Goal: Task Accomplishment & Management: Complete application form

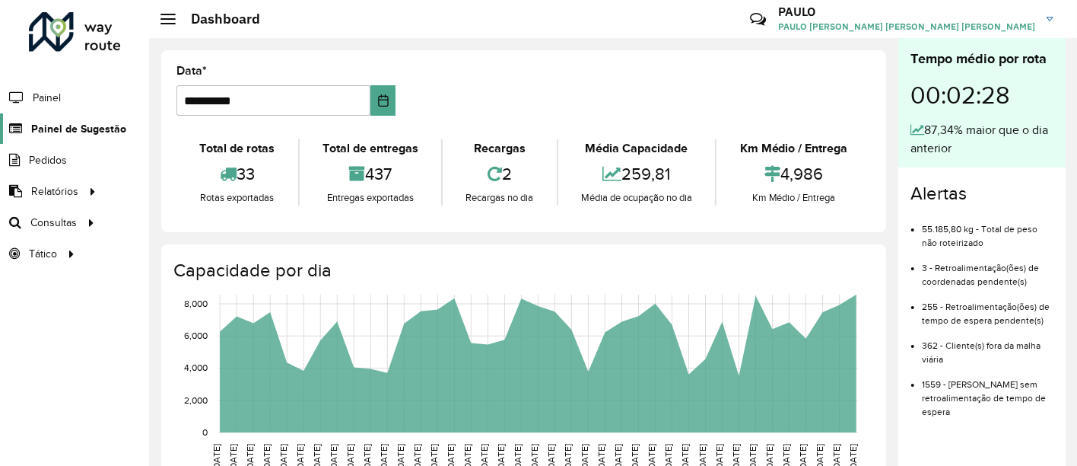
click at [62, 130] on span "Painel de Sugestão" at bounding box center [78, 129] width 95 height 16
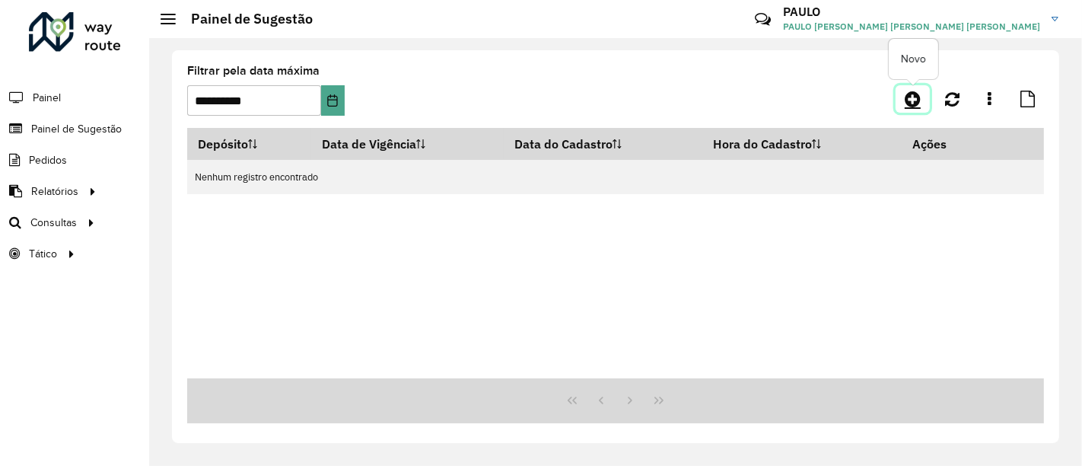
click at [910, 99] on icon at bounding box center [912, 99] width 16 height 18
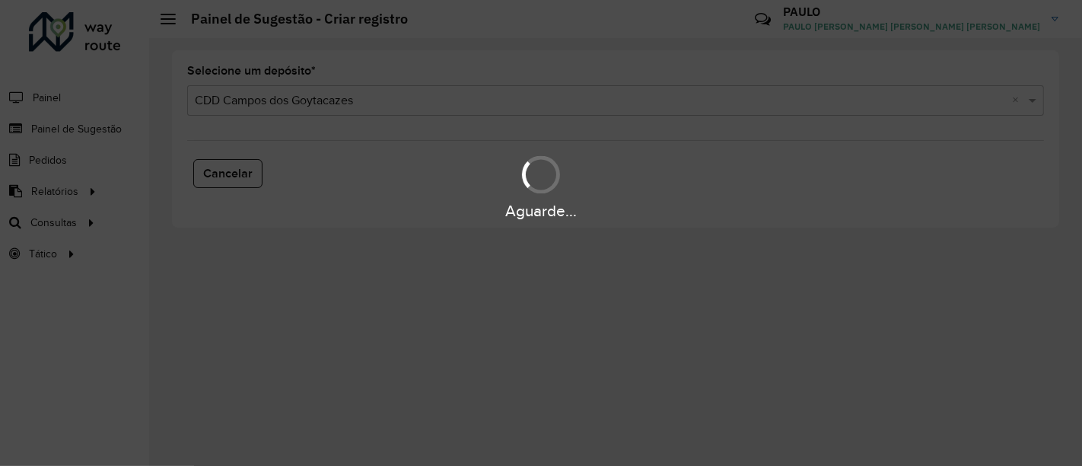
click at [78, 154] on div "Aguarde..." at bounding box center [541, 186] width 1082 height 72
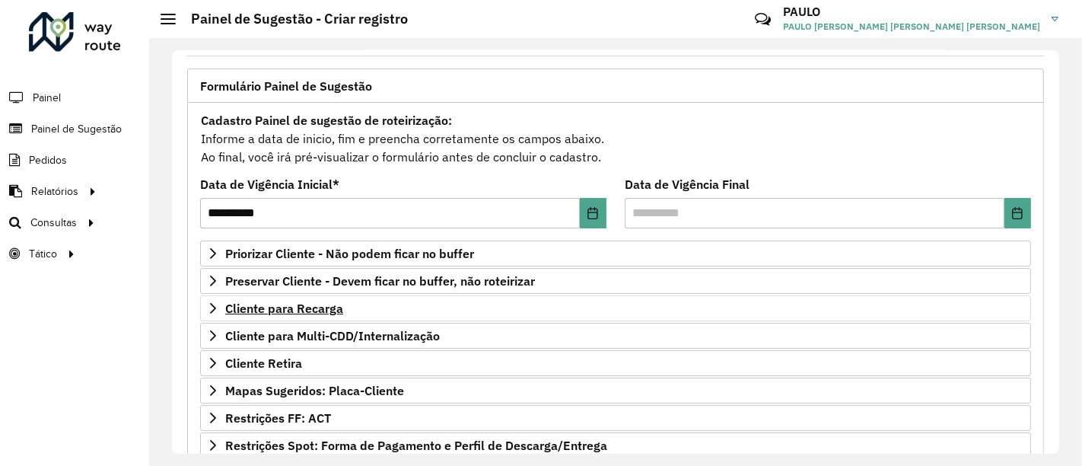
scroll to position [169, 0]
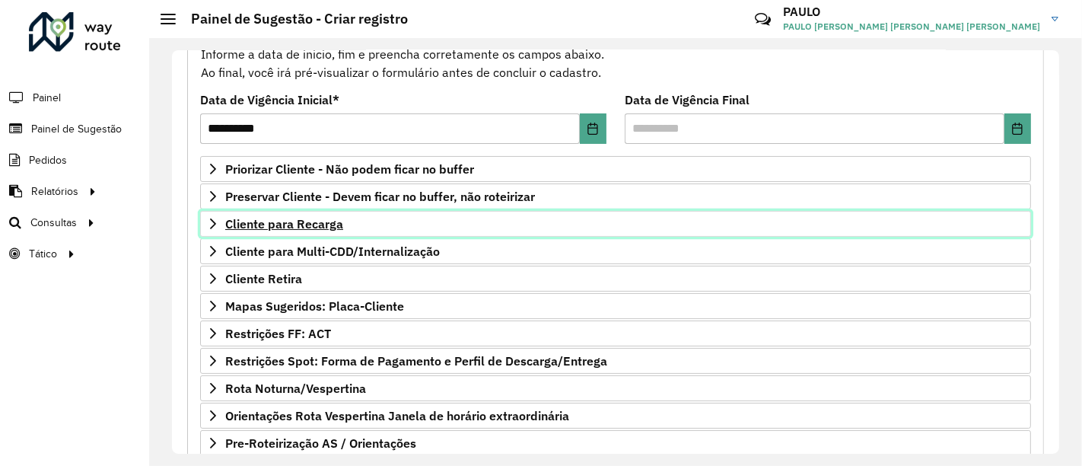
click at [284, 218] on span "Cliente para Recarga" at bounding box center [284, 224] width 118 height 12
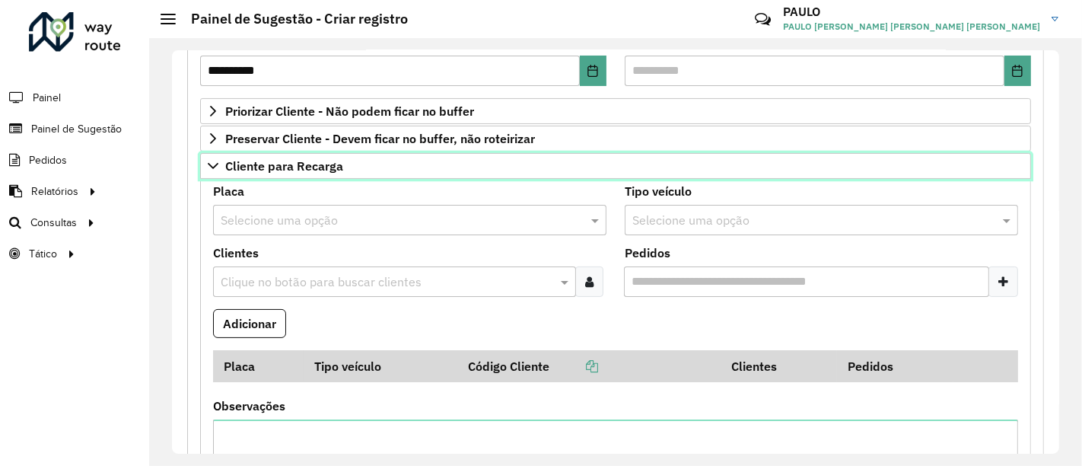
scroll to position [253, 0]
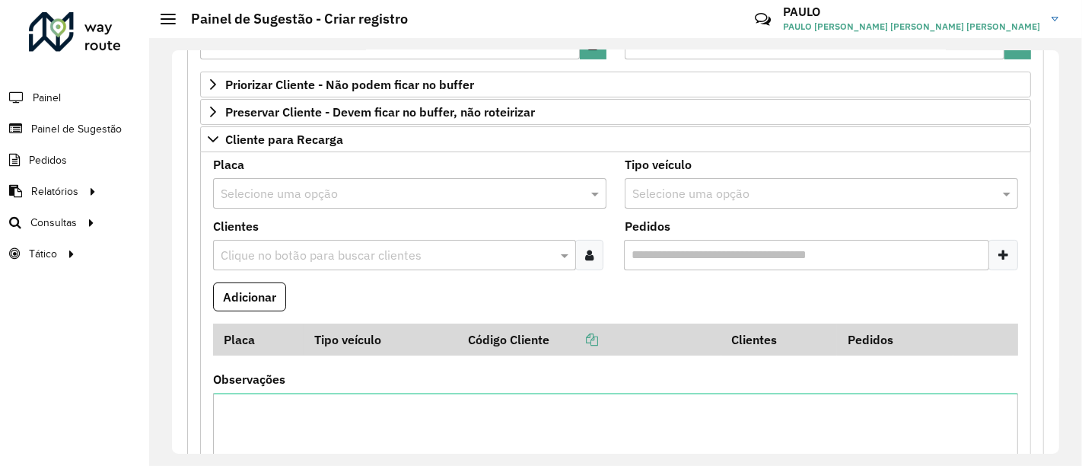
click at [336, 185] on input "text" at bounding box center [395, 194] width 348 height 18
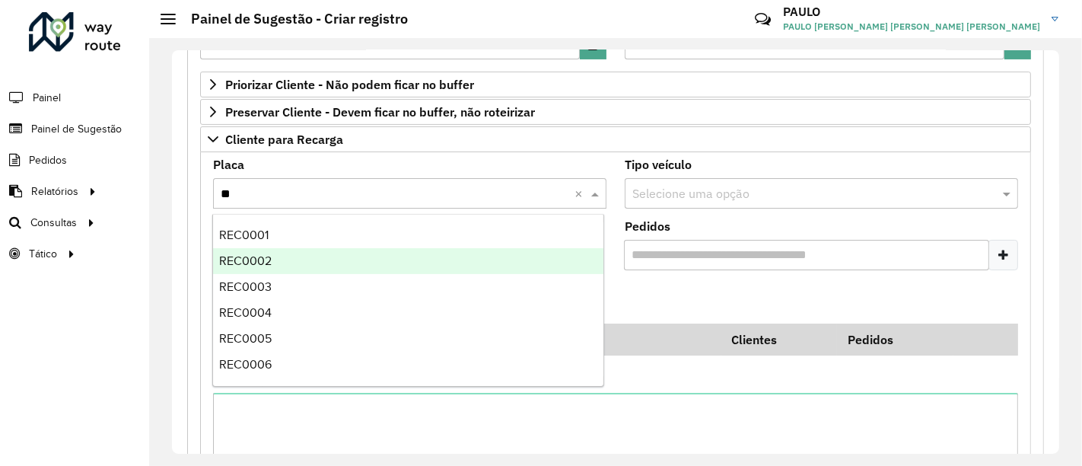
scroll to position [0, 0]
type input "***"
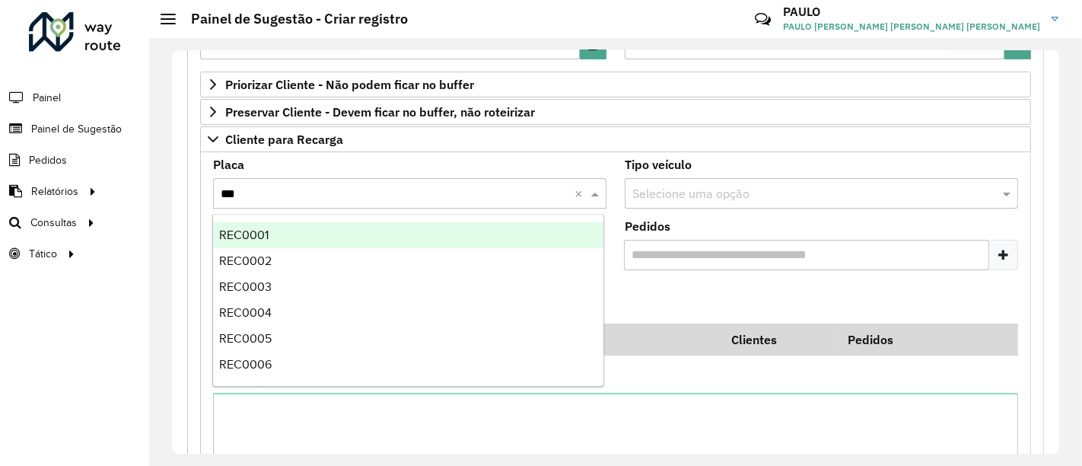
click at [332, 237] on div "REC0001" at bounding box center [408, 235] width 390 height 26
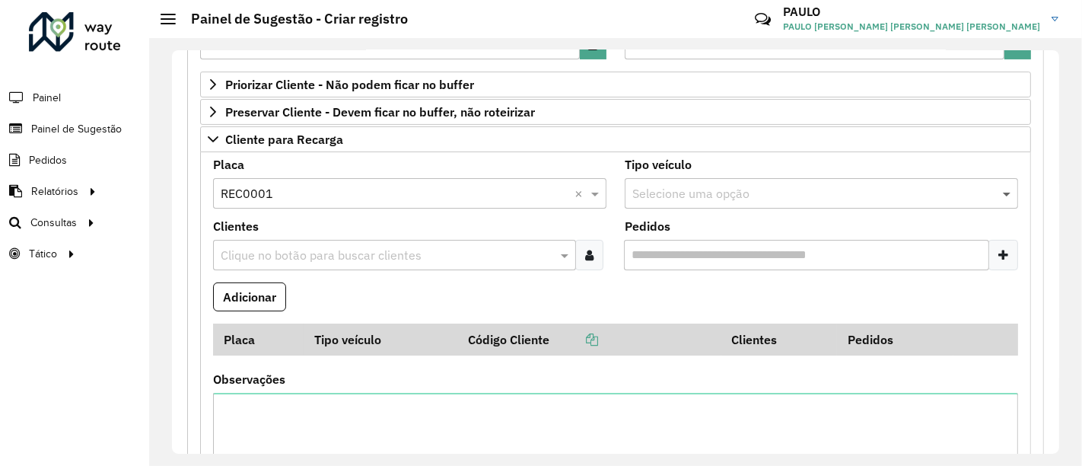
click at [1002, 190] on span at bounding box center [1008, 193] width 19 height 18
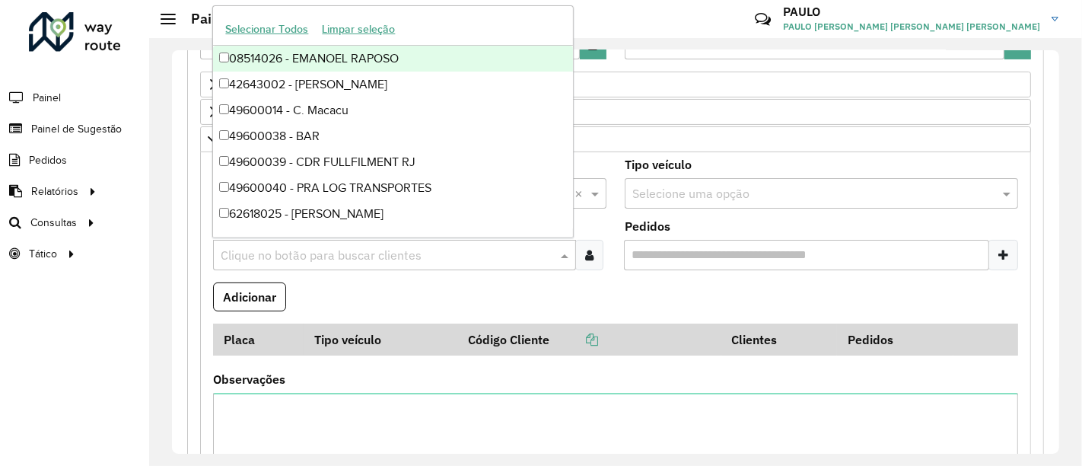
click at [428, 249] on input "text" at bounding box center [387, 255] width 340 height 18
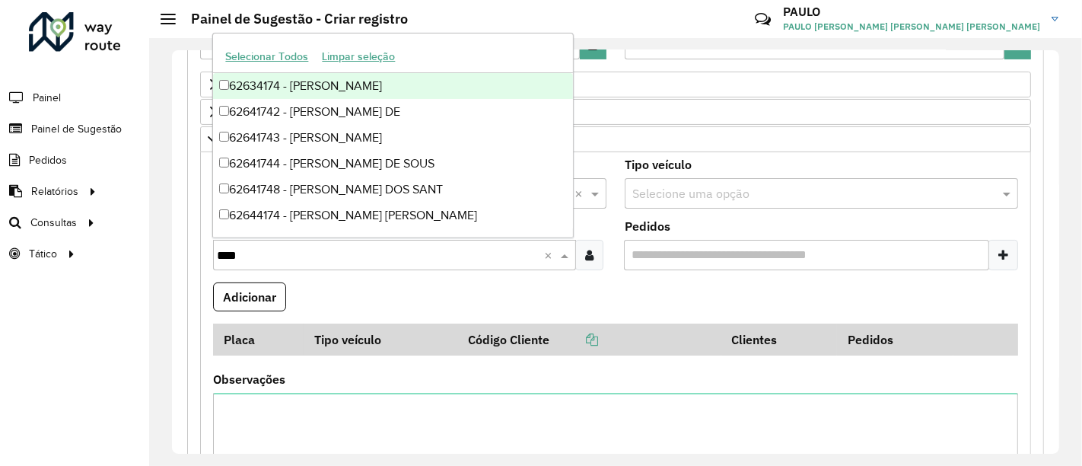
type input "*****"
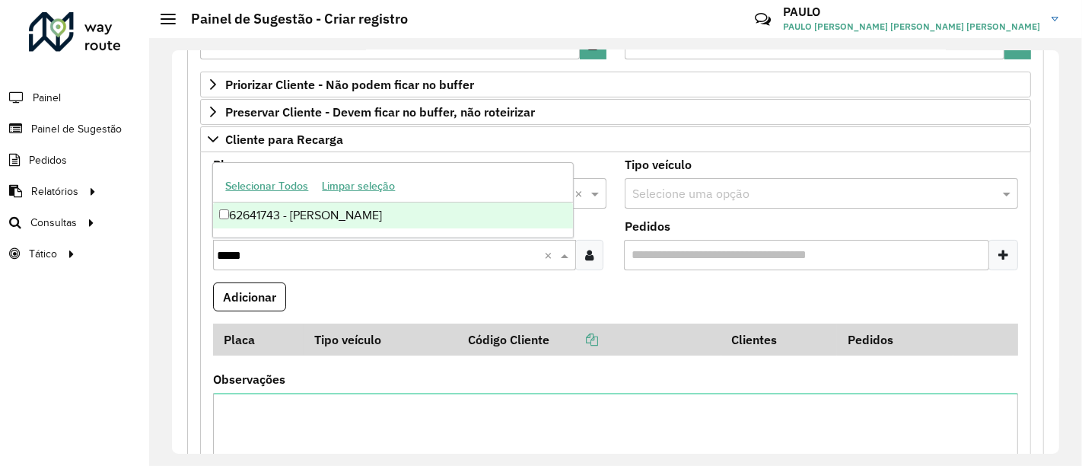
click at [230, 216] on div "62641743 - [PERSON_NAME]" at bounding box center [393, 215] width 360 height 26
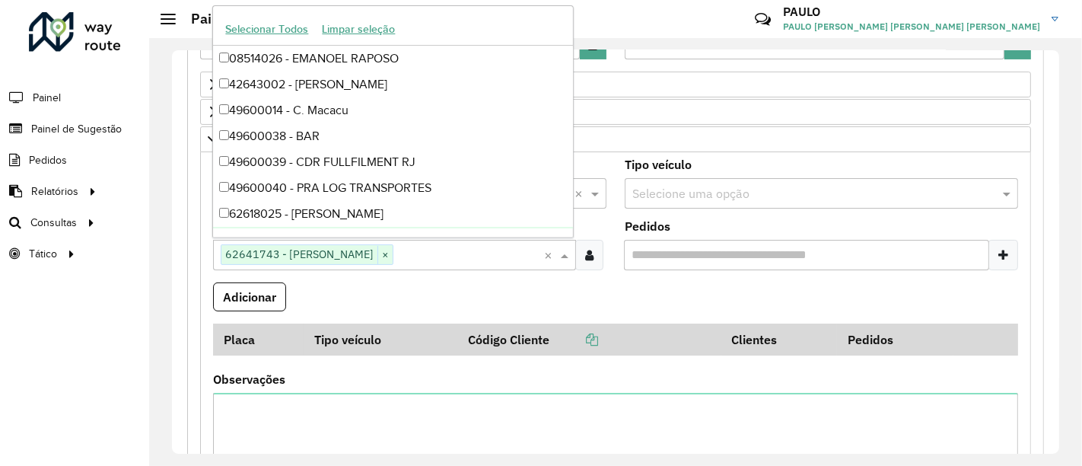
click at [420, 286] on formly-field "Adicionar" at bounding box center [615, 302] width 823 height 41
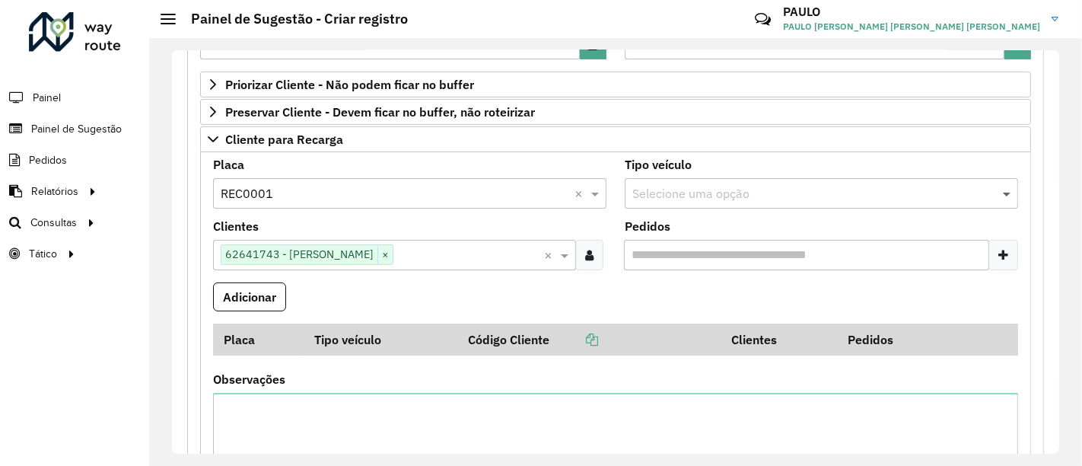
click at [1002, 190] on span at bounding box center [1008, 193] width 19 height 18
click at [253, 287] on button "Adicionar" at bounding box center [249, 296] width 73 height 29
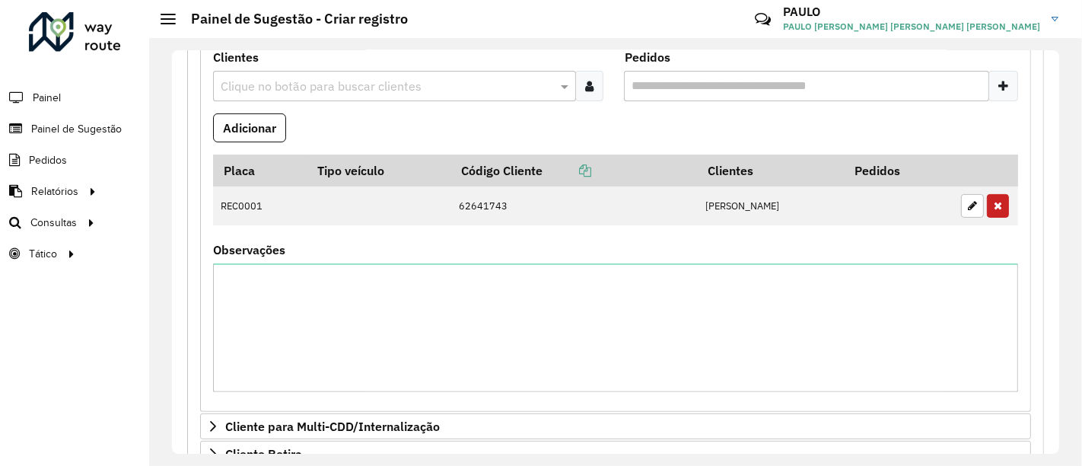
scroll to position [338, 0]
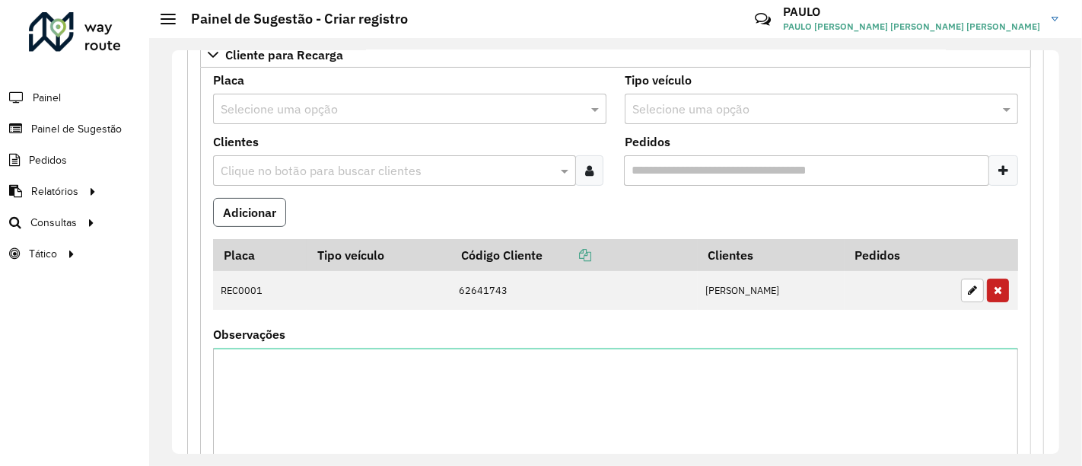
click at [266, 200] on button "Adicionar" at bounding box center [249, 212] width 73 height 29
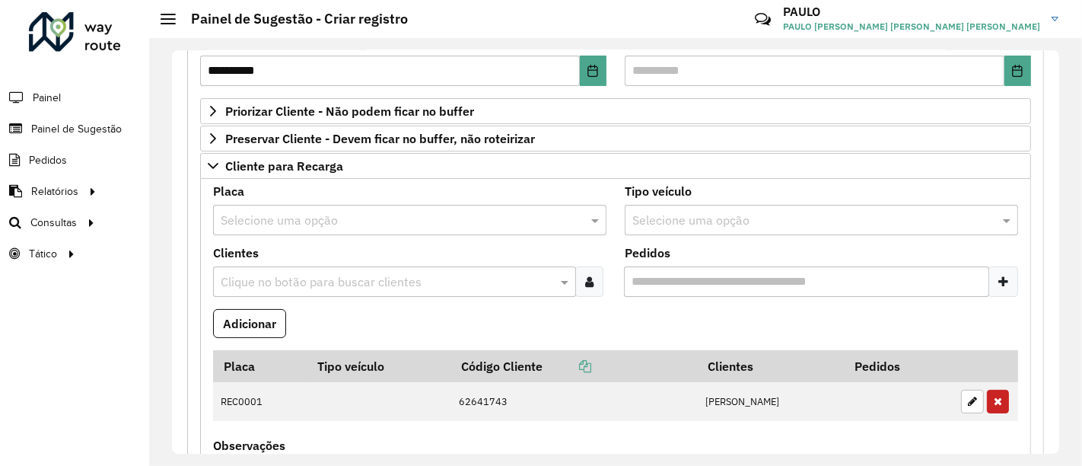
scroll to position [253, 0]
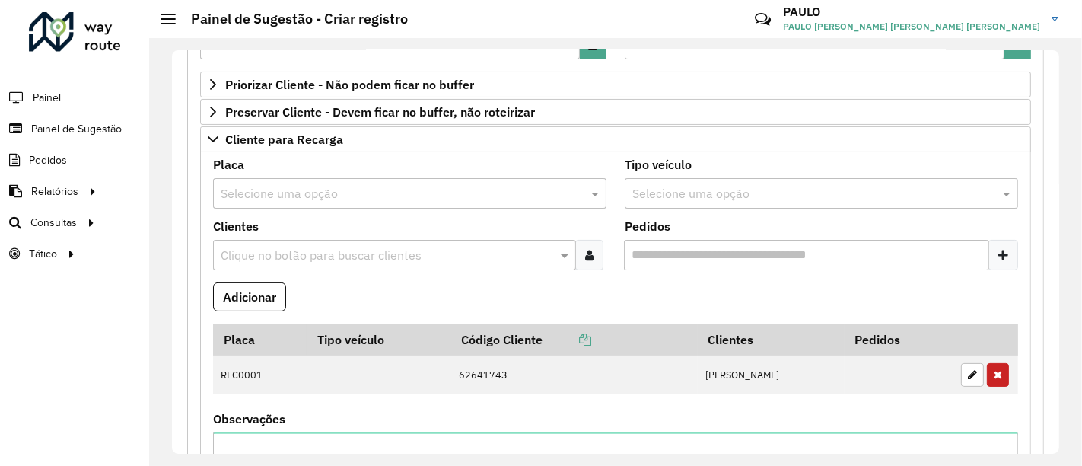
click at [308, 189] on input "text" at bounding box center [395, 194] width 348 height 18
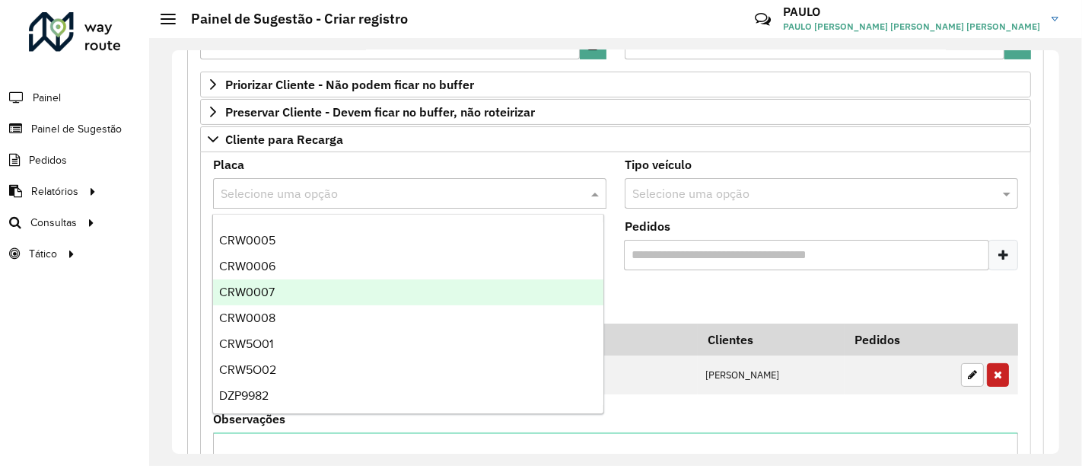
type input "*"
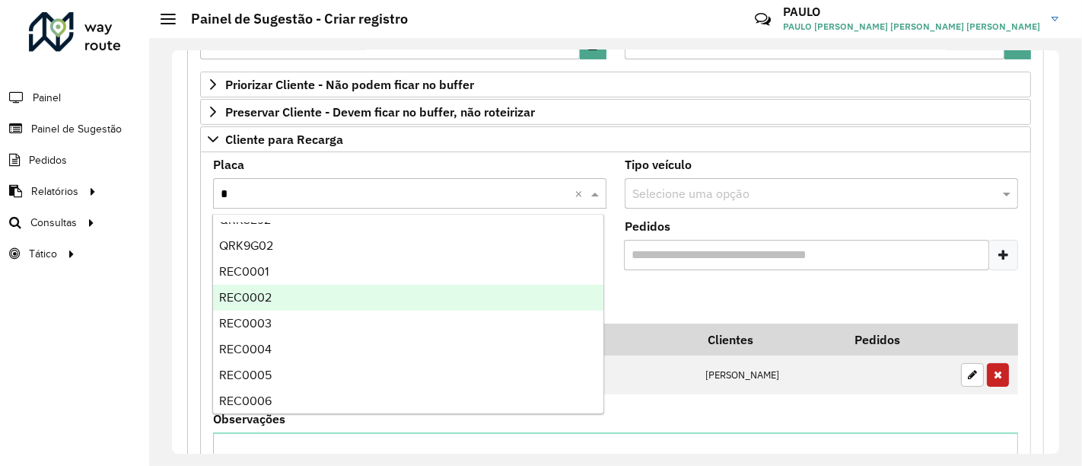
click at [275, 297] on div "REC0002" at bounding box center [408, 297] width 390 height 26
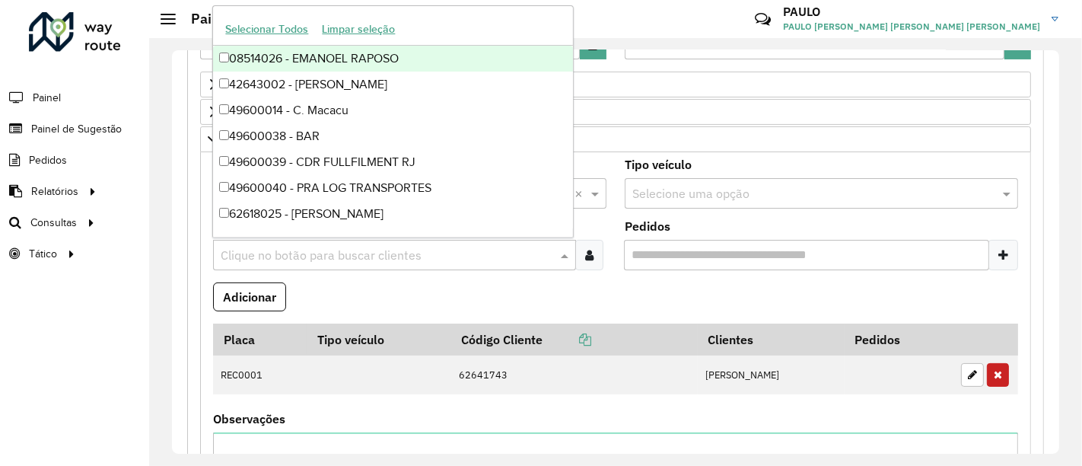
click at [439, 251] on input "text" at bounding box center [387, 255] width 340 height 18
paste input "*****"
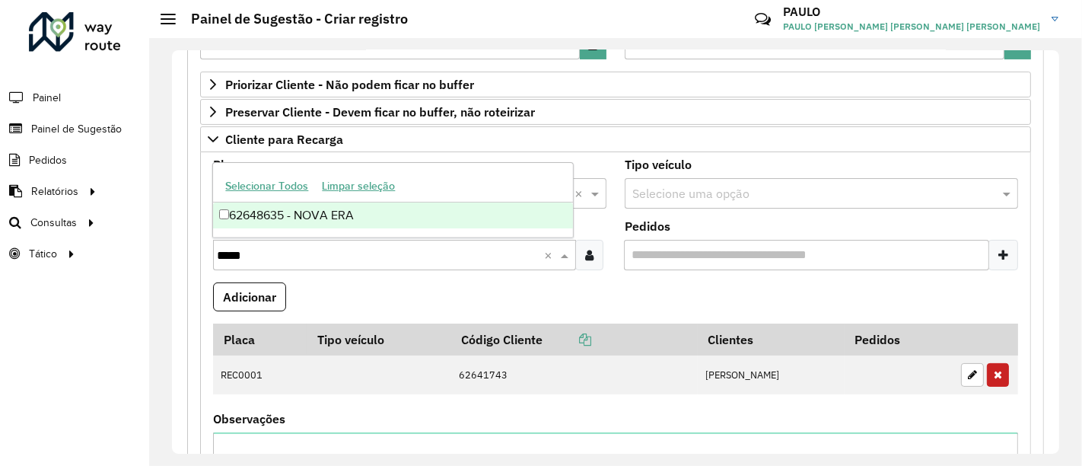
type input "*****"
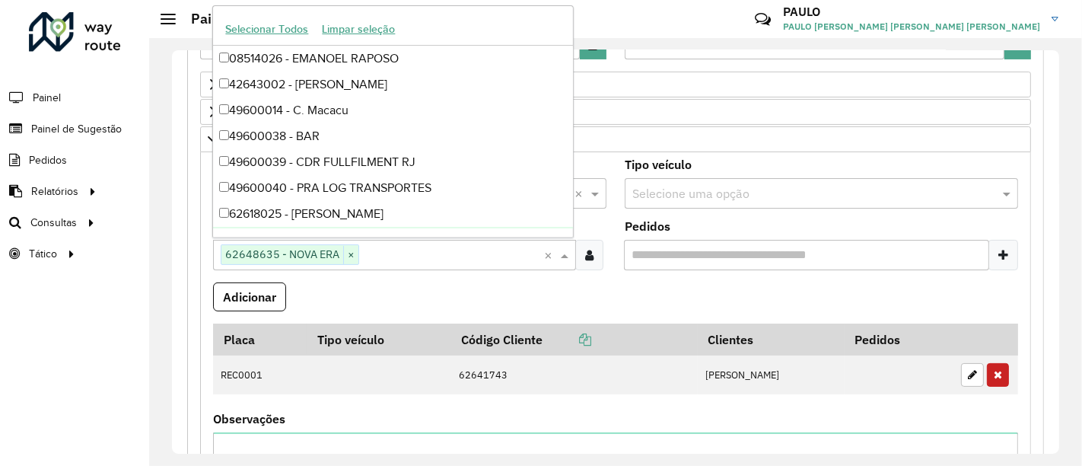
click at [478, 289] on formly-field "Adicionar" at bounding box center [615, 302] width 823 height 41
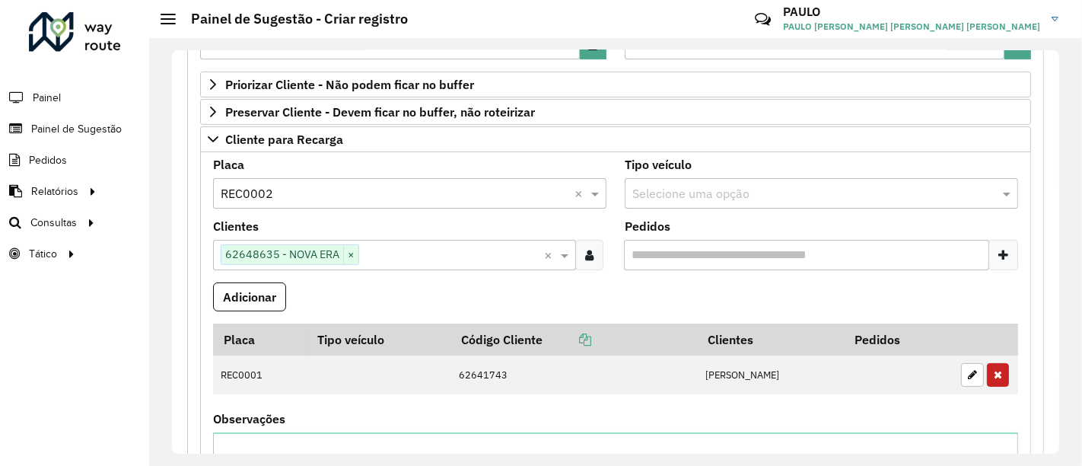
click at [793, 205] on div "Selecione uma opção" at bounding box center [820, 193] width 393 height 30
click at [247, 299] on button "Adicionar" at bounding box center [249, 296] width 73 height 29
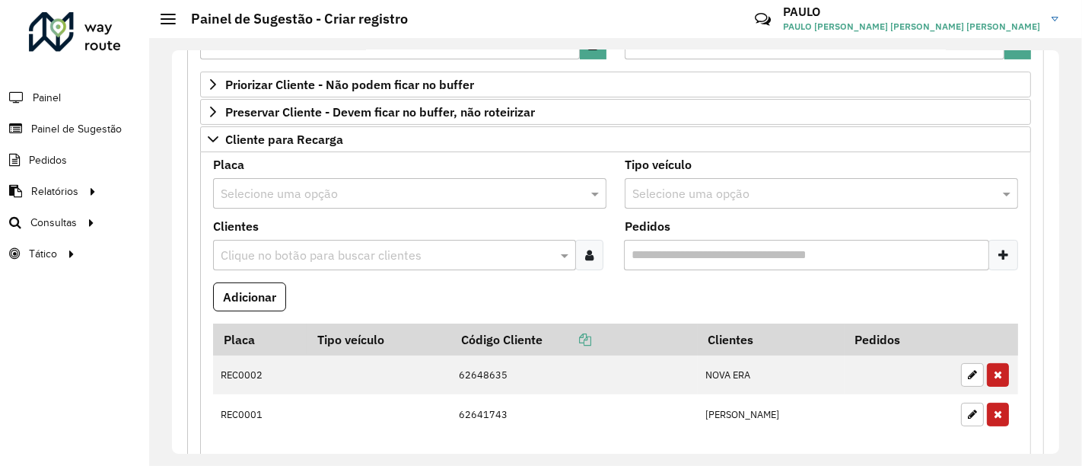
scroll to position [338, 0]
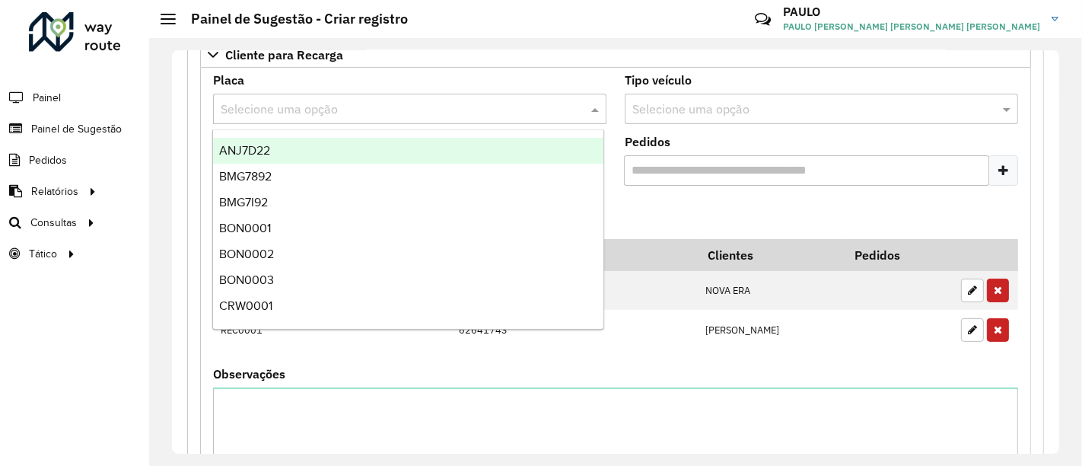
click at [308, 100] on input "text" at bounding box center [395, 109] width 348 height 18
type input "***"
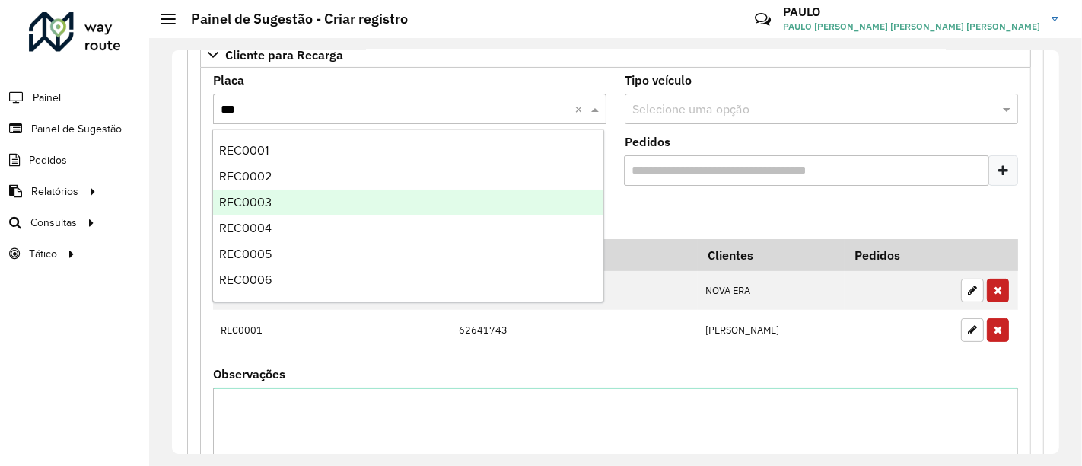
click at [281, 195] on div "REC0003" at bounding box center [408, 202] width 390 height 26
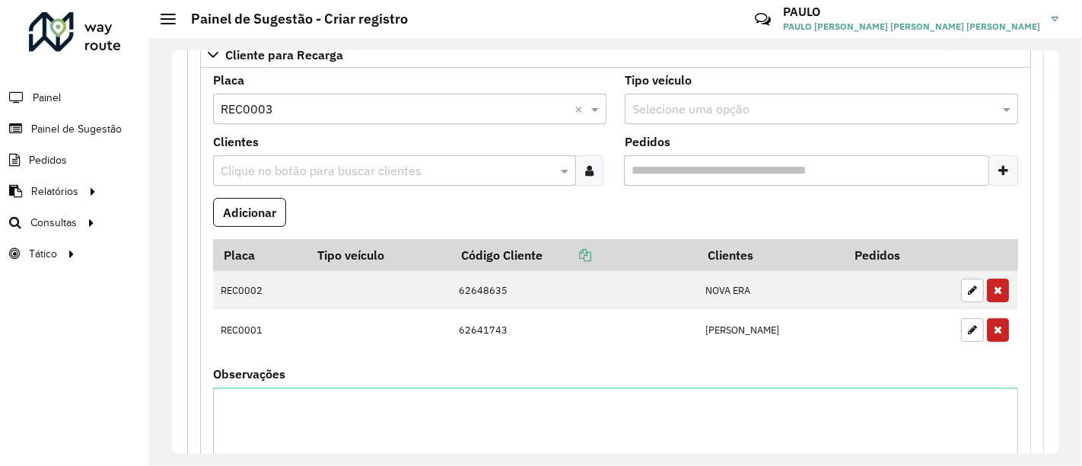
click at [370, 162] on input "text" at bounding box center [387, 171] width 340 height 18
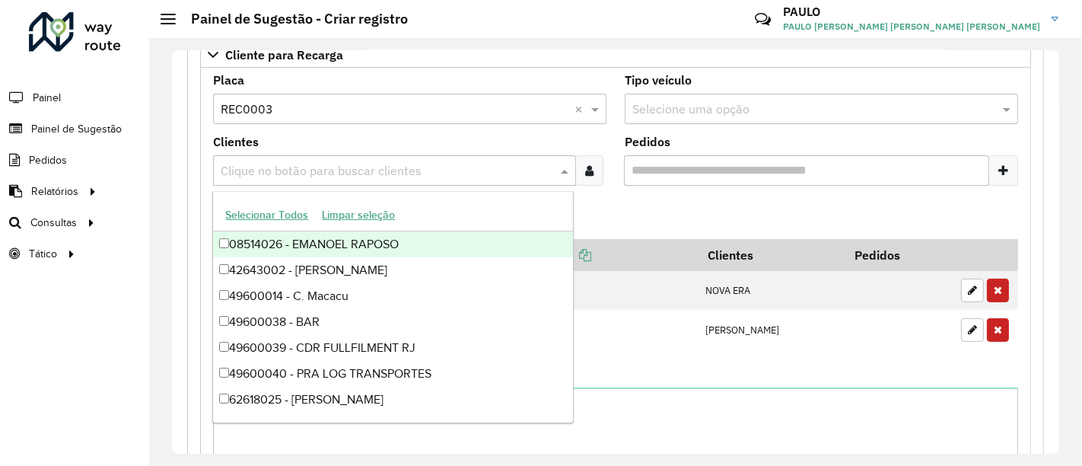
paste input "*****"
type input "*****"
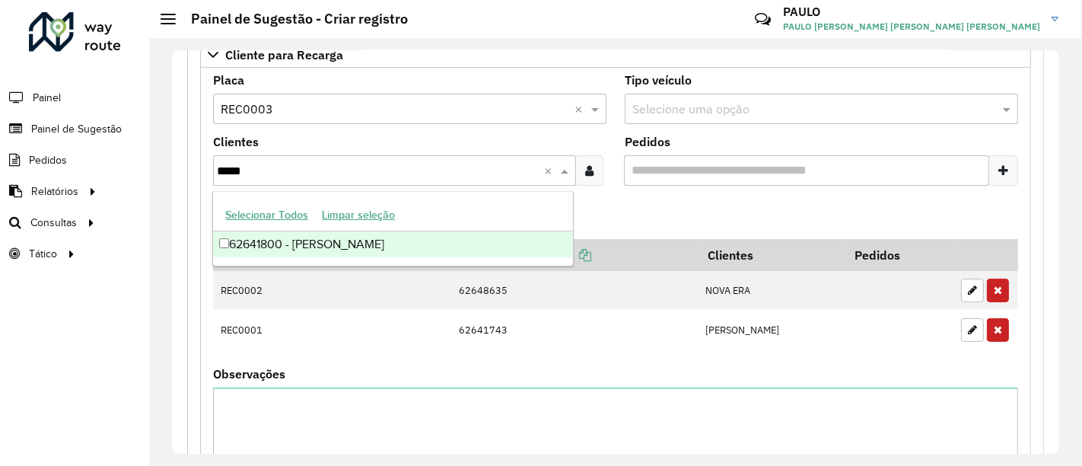
click at [221, 236] on div "62641800 - [PERSON_NAME]" at bounding box center [393, 244] width 360 height 26
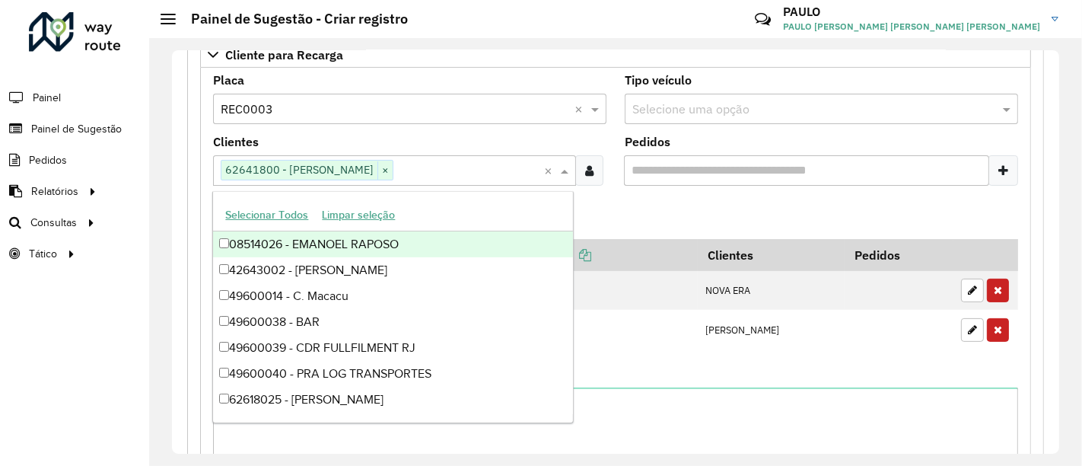
click at [644, 206] on formly-field "Adicionar" at bounding box center [615, 218] width 823 height 41
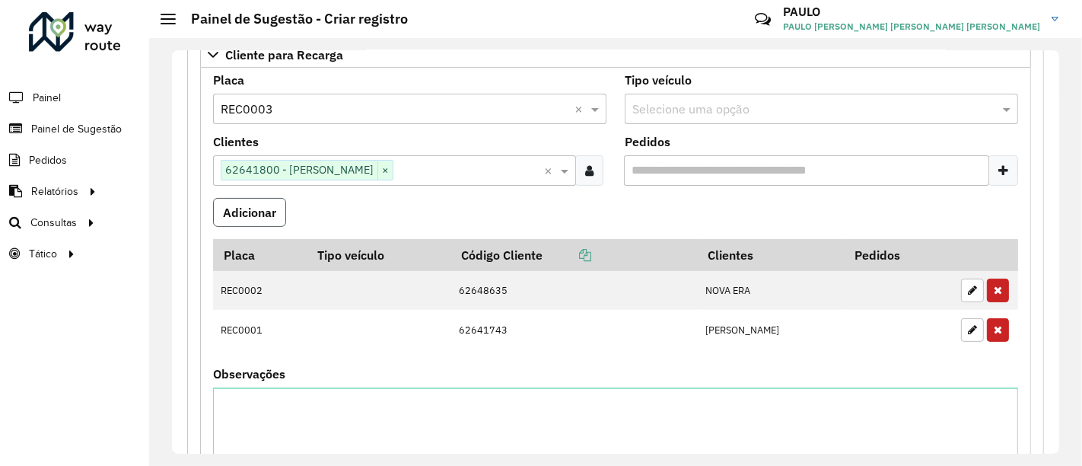
click at [256, 203] on button "Adicionar" at bounding box center [249, 212] width 73 height 29
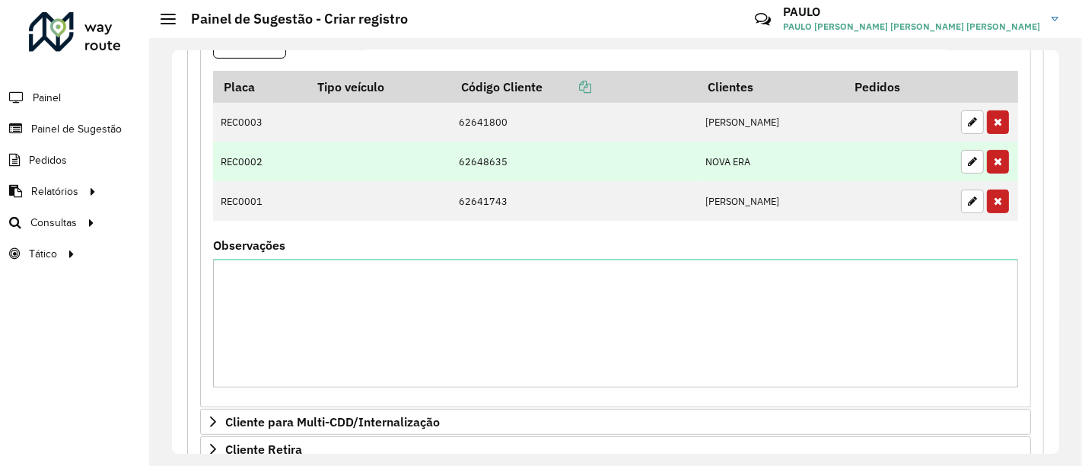
scroll to position [422, 0]
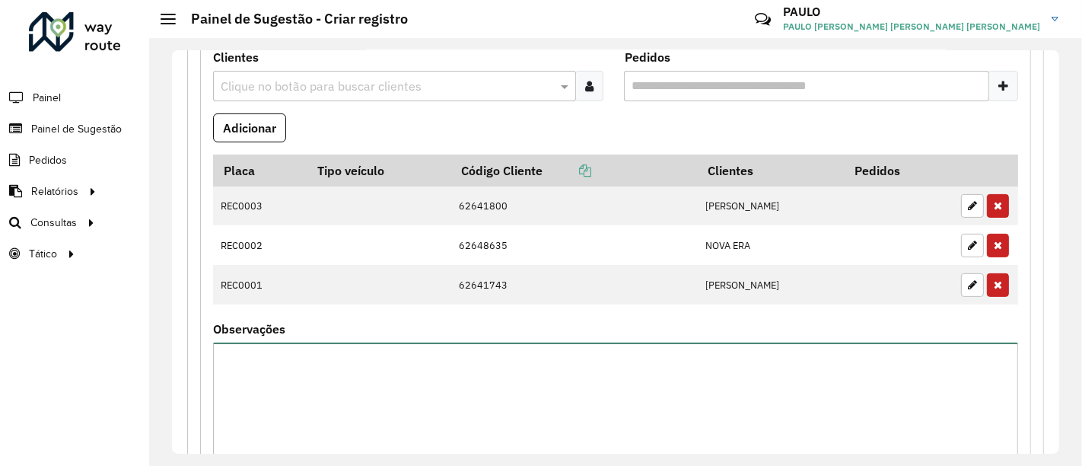
click at [353, 345] on textarea "Observações" at bounding box center [615, 406] width 805 height 129
type textarea "*"
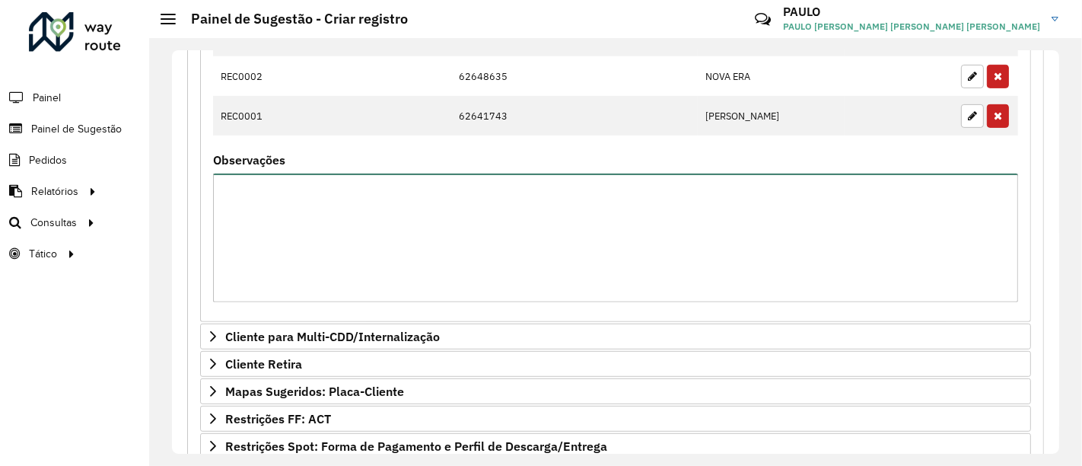
scroll to position [761, 0]
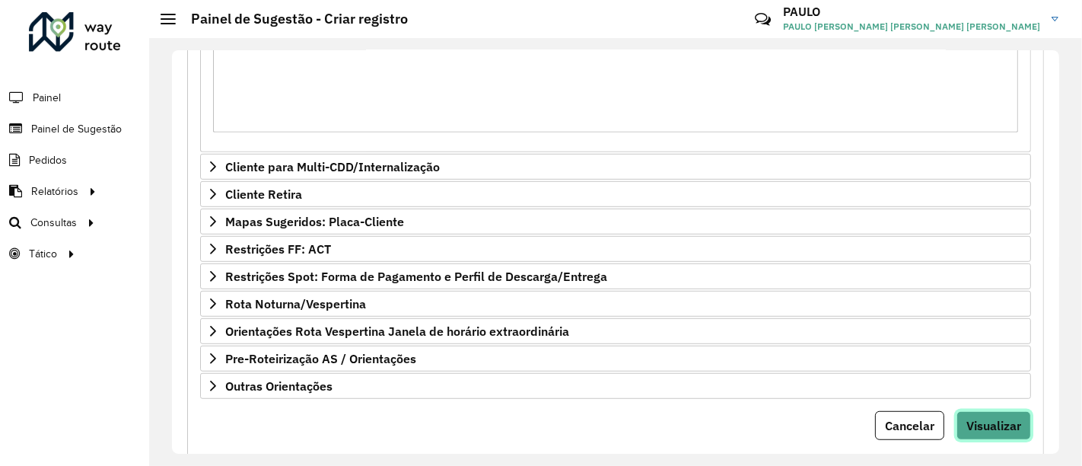
click at [1006, 418] on span "Visualizar" at bounding box center [993, 425] width 55 height 15
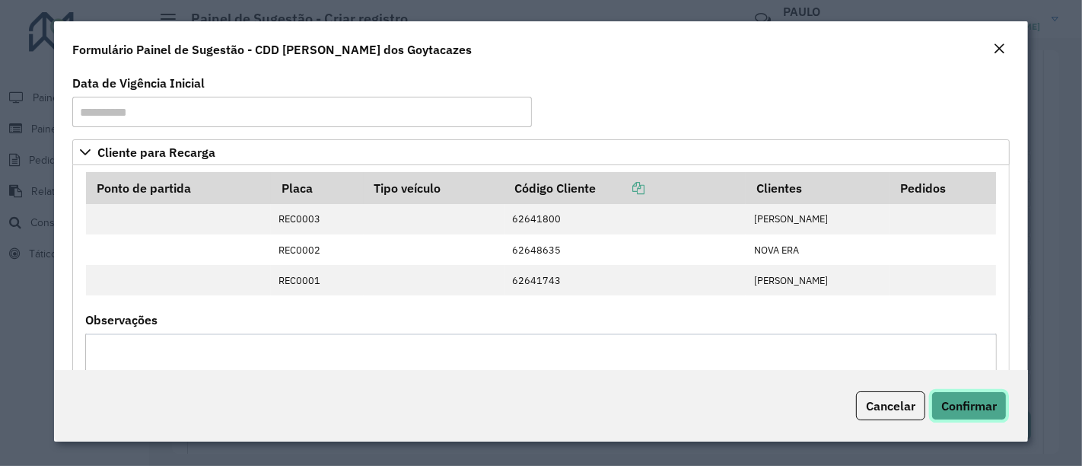
click at [984, 407] on span "Confirmar" at bounding box center [969, 405] width 56 height 15
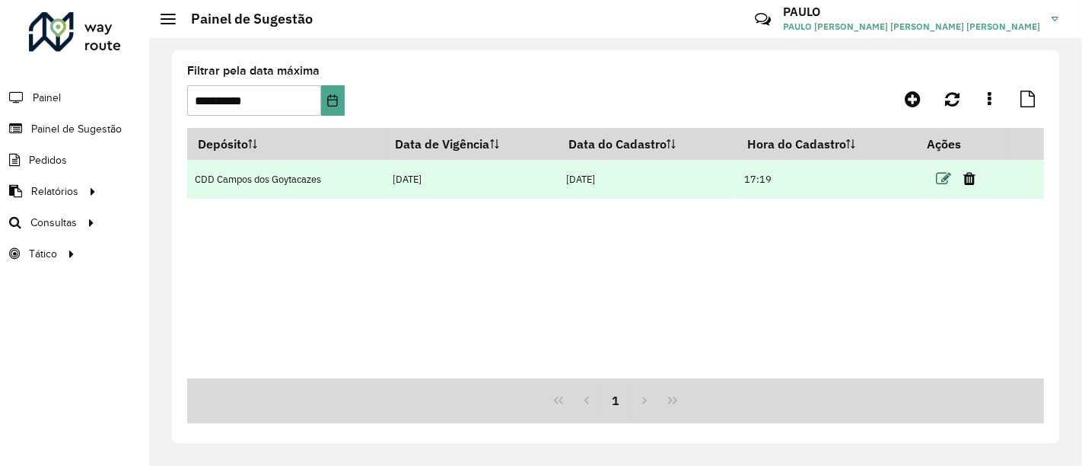
click at [942, 173] on icon at bounding box center [943, 178] width 15 height 15
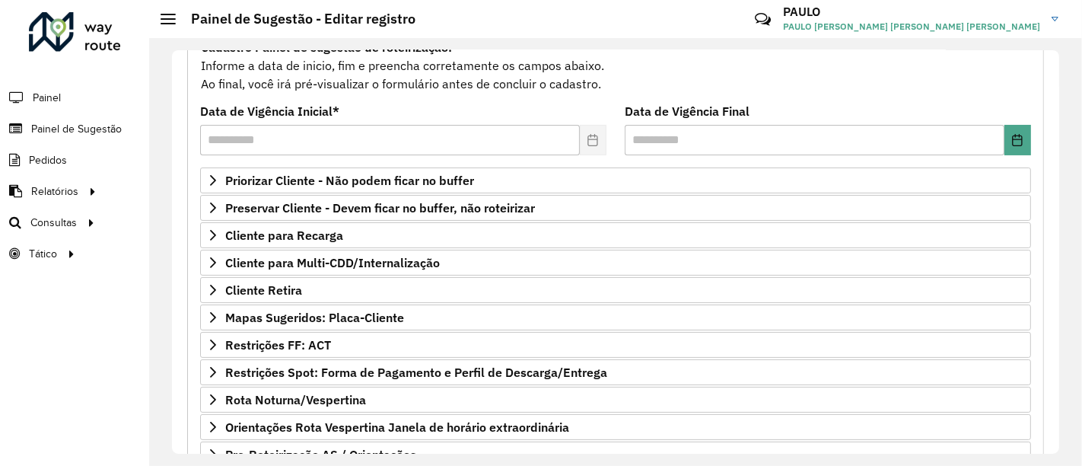
scroll to position [169, 0]
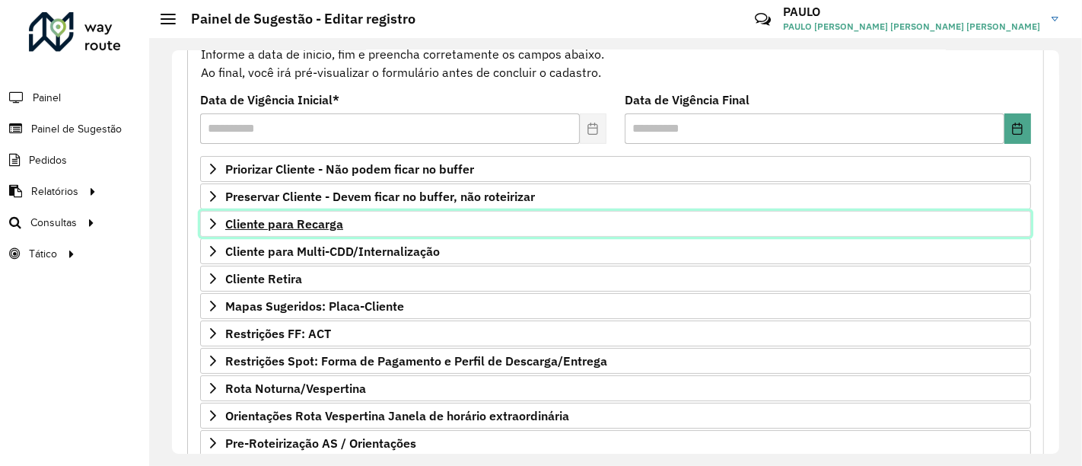
click at [234, 218] on span "Cliente para Recarga" at bounding box center [284, 224] width 118 height 12
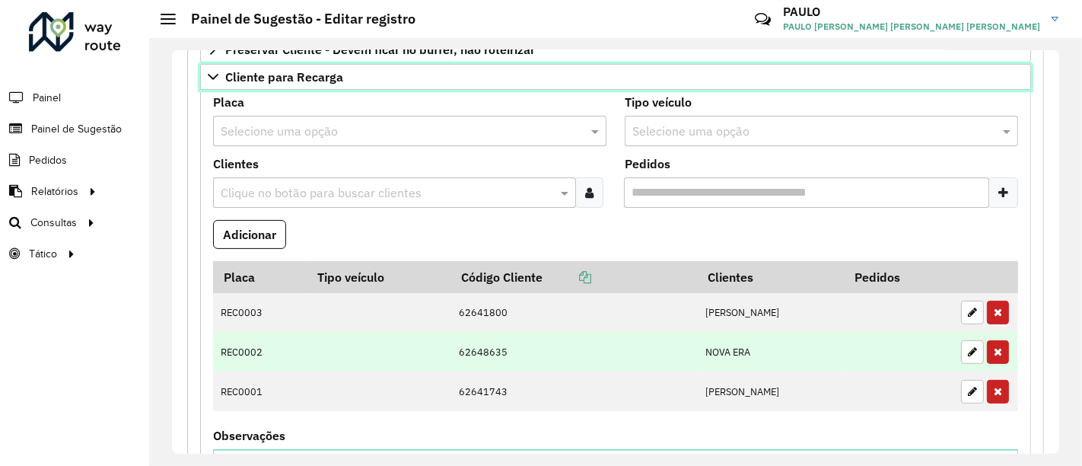
scroll to position [338, 0]
